Goal: Information Seeking & Learning: Learn about a topic

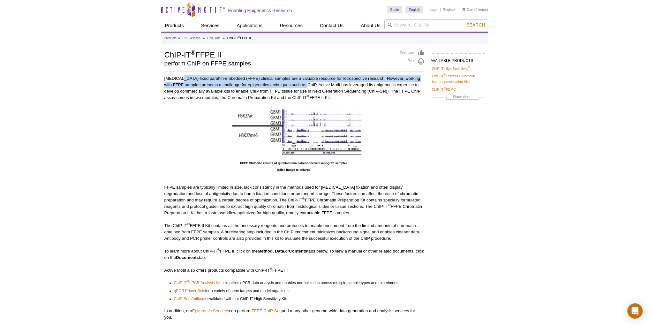
scroll to position [96, 0]
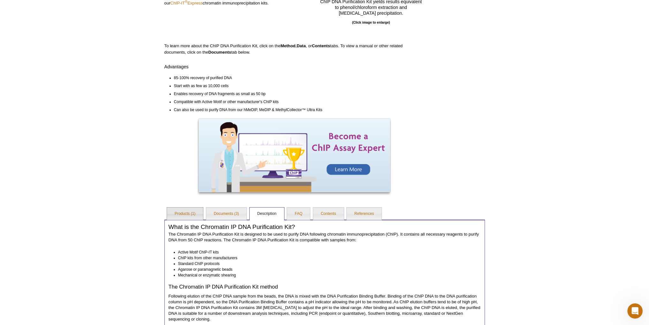
scroll to position [129, 0]
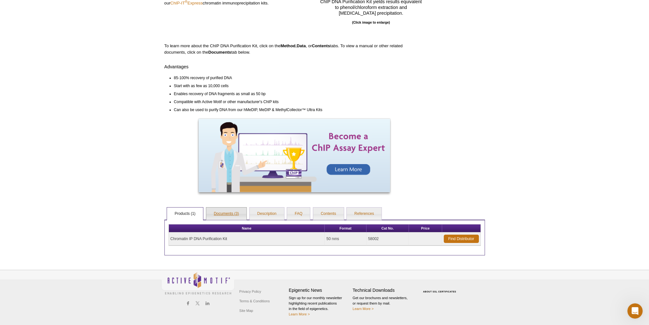
click at [227, 212] on link "Documents (3)" at bounding box center [226, 214] width 41 height 13
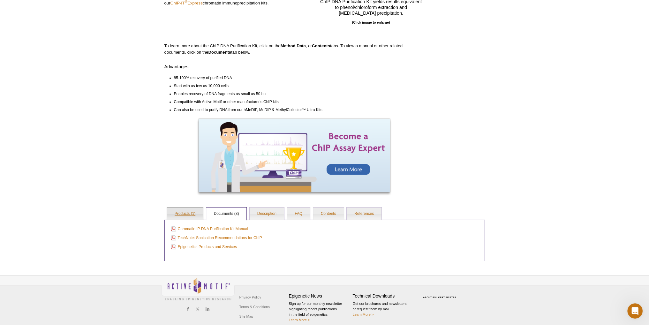
click at [190, 210] on link "Products (1)" at bounding box center [185, 214] width 36 height 13
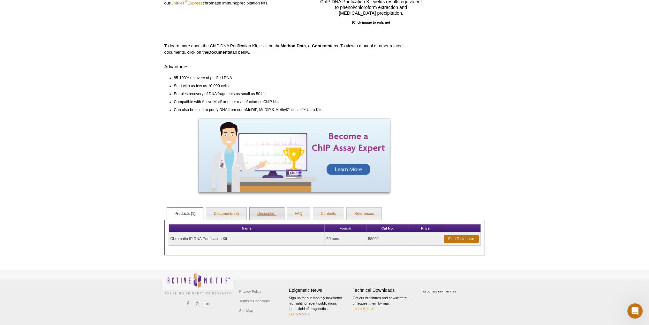
click at [263, 212] on link "Description" at bounding box center [267, 214] width 34 height 13
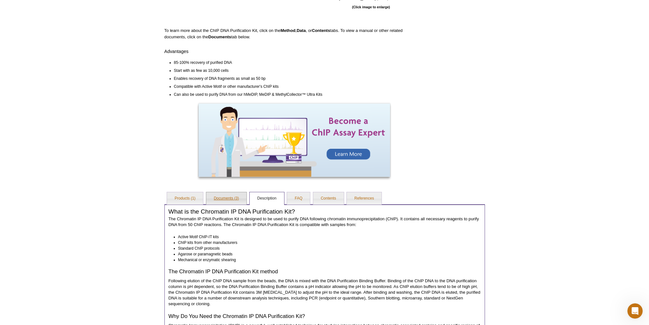
click at [222, 199] on link "Documents (3)" at bounding box center [226, 198] width 41 height 13
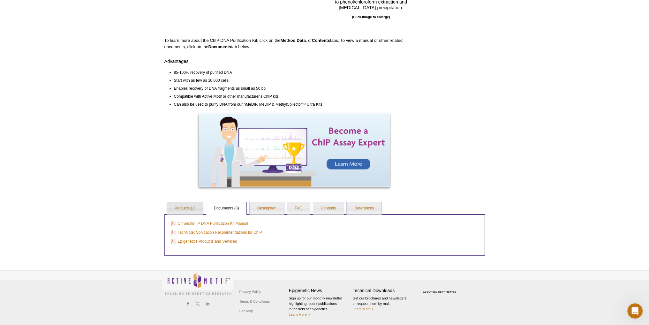
click at [184, 205] on link "Products (1)" at bounding box center [185, 208] width 36 height 13
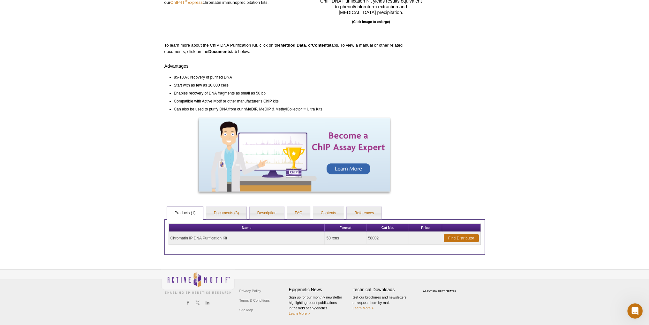
scroll to position [129, 0]
